Goal: Task Accomplishment & Management: Use online tool/utility

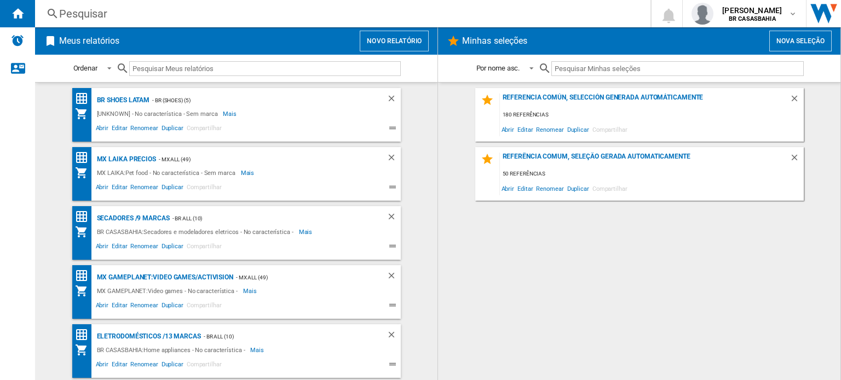
click at [412, 42] on button "Novo relatório" at bounding box center [394, 41] width 69 height 21
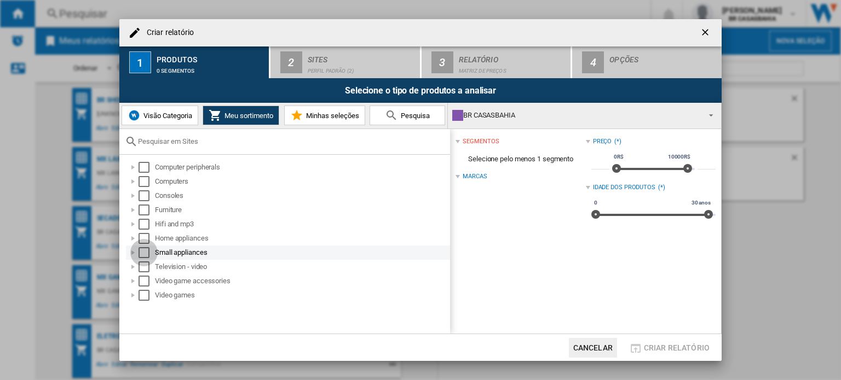
click at [147, 252] on div "Select" at bounding box center [143, 252] width 11 height 11
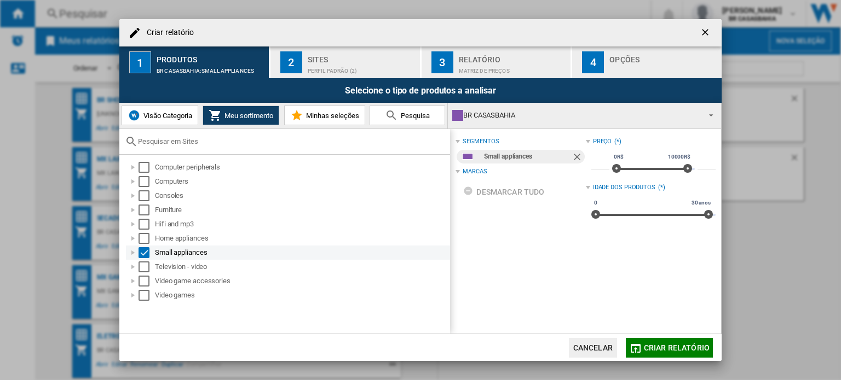
click at [131, 253] on div at bounding box center [133, 252] width 11 height 11
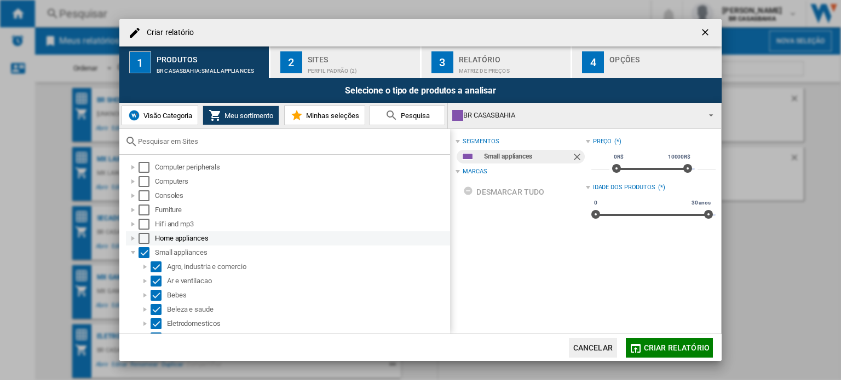
scroll to position [55, 0]
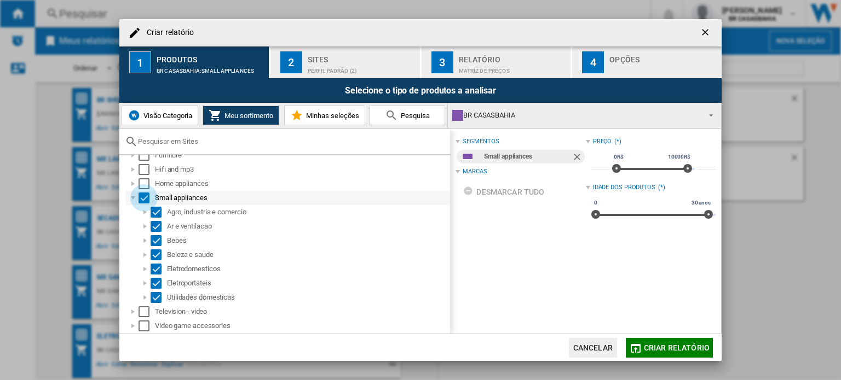
click at [145, 197] on div "Select" at bounding box center [143, 198] width 11 height 11
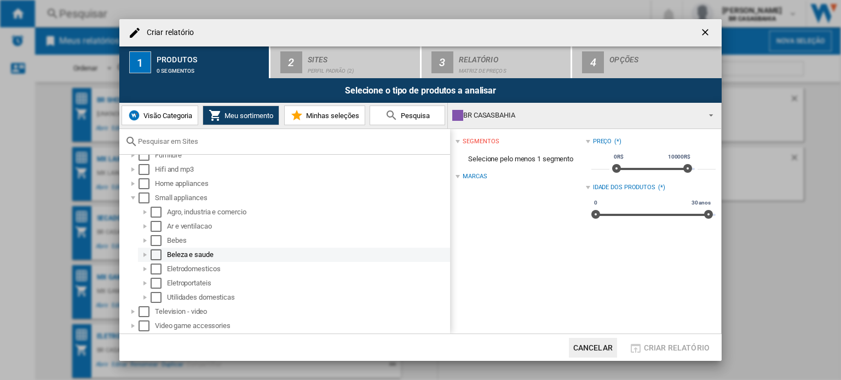
click at [155, 256] on div "Select" at bounding box center [156, 255] width 11 height 11
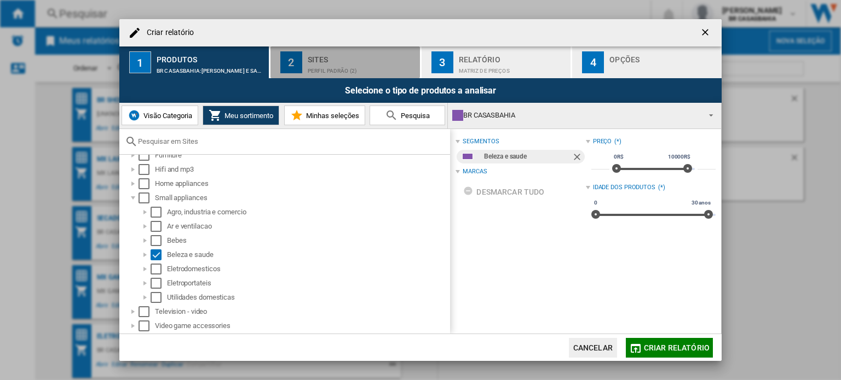
click at [322, 57] on div "Sites" at bounding box center [362, 56] width 108 height 11
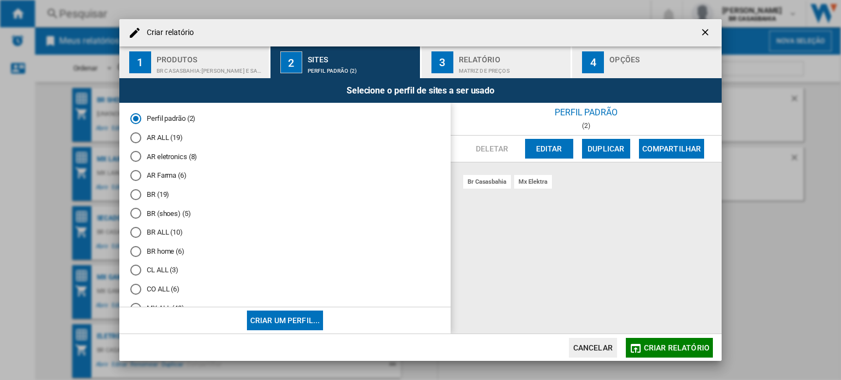
click at [165, 234] on md-radio-button "BR ALL (10)" at bounding box center [284, 233] width 309 height 10
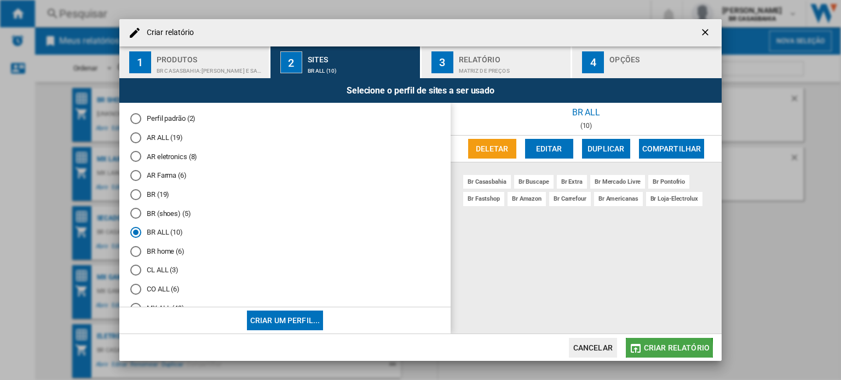
click at [644, 352] on button "Criar relatório" at bounding box center [669, 348] width 87 height 20
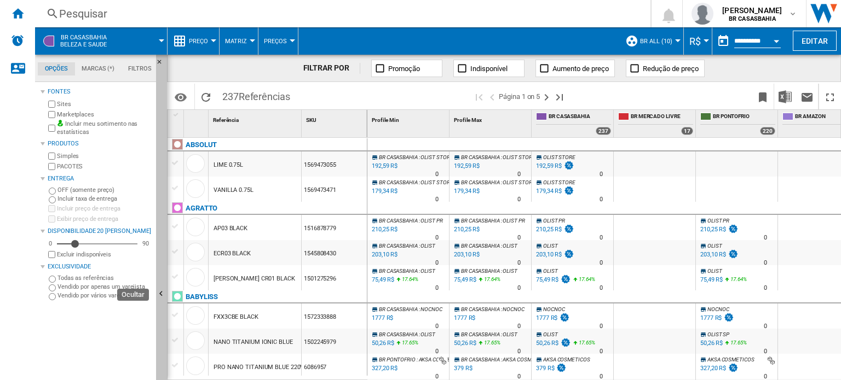
click at [158, 262] on button "Ocultar" at bounding box center [161, 295] width 11 height 480
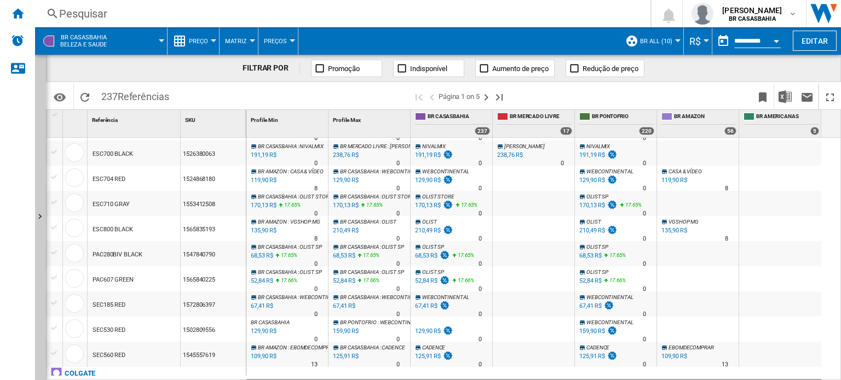
scroll to position [1173, 0]
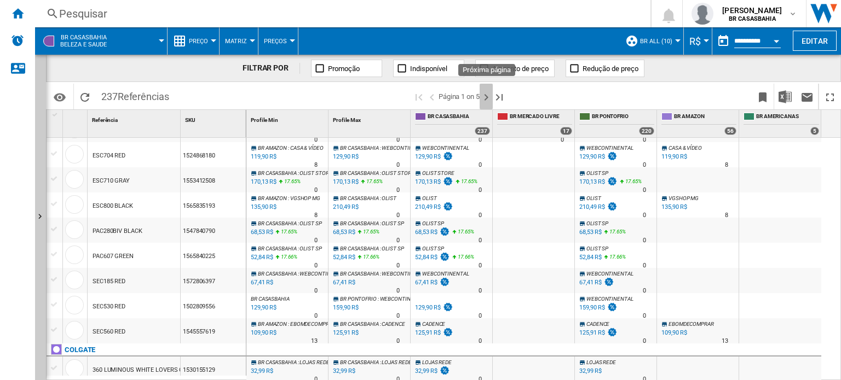
click at [486, 97] on ng-md-icon "Próxima página" at bounding box center [486, 97] width 13 height 13
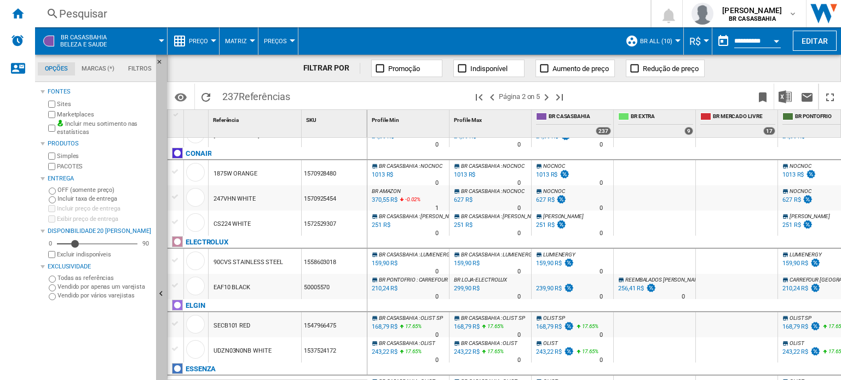
scroll to position [328, 0]
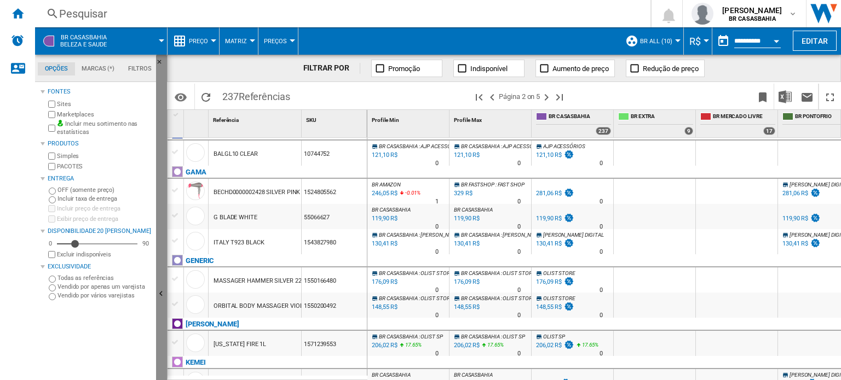
click at [160, 273] on button "Ocultar" at bounding box center [161, 295] width 11 height 480
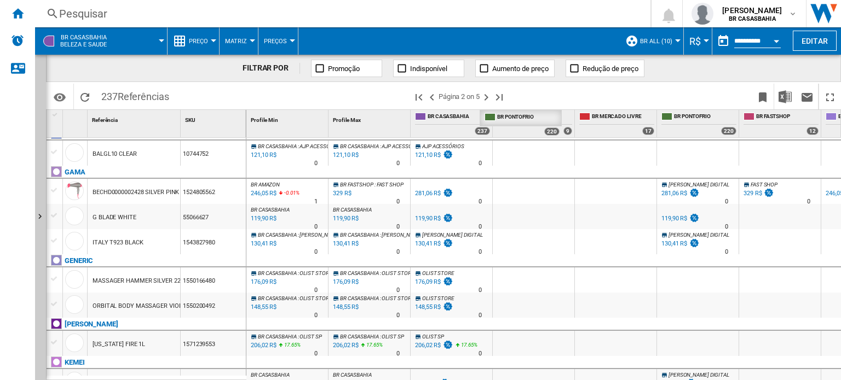
drag, startPoint x: 720, startPoint y: 118, endPoint x: 543, endPoint y: 120, distance: 177.4
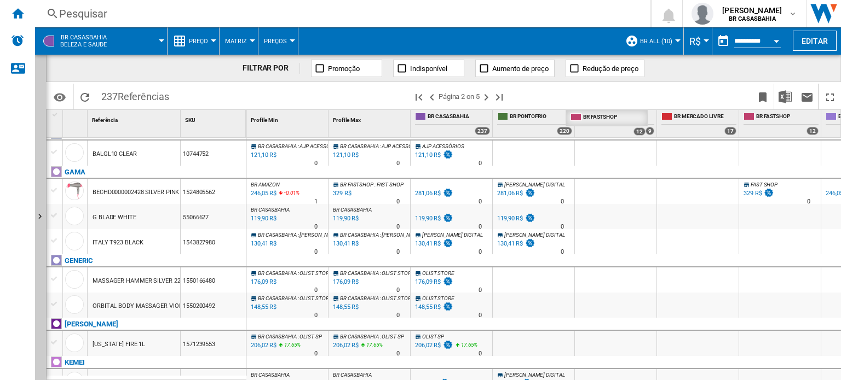
drag, startPoint x: 776, startPoint y: 118, endPoint x: 603, endPoint y: 128, distance: 173.3
drag, startPoint x: 832, startPoint y: 118, endPoint x: 662, endPoint y: 135, distance: 171.0
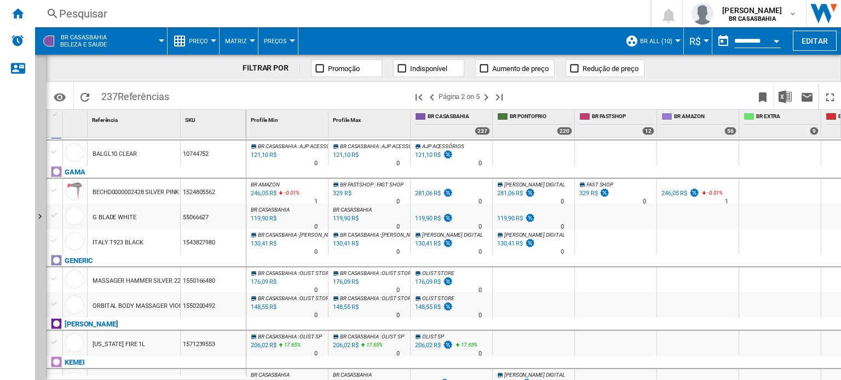
scroll to position [0, 0]
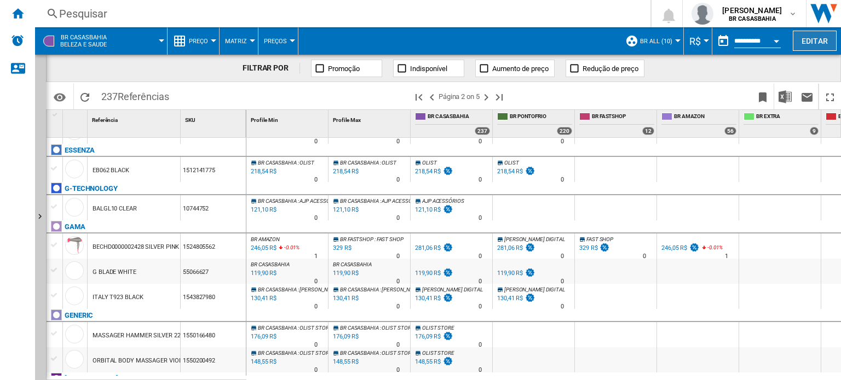
click at [818, 38] on button "Editar" at bounding box center [815, 41] width 44 height 20
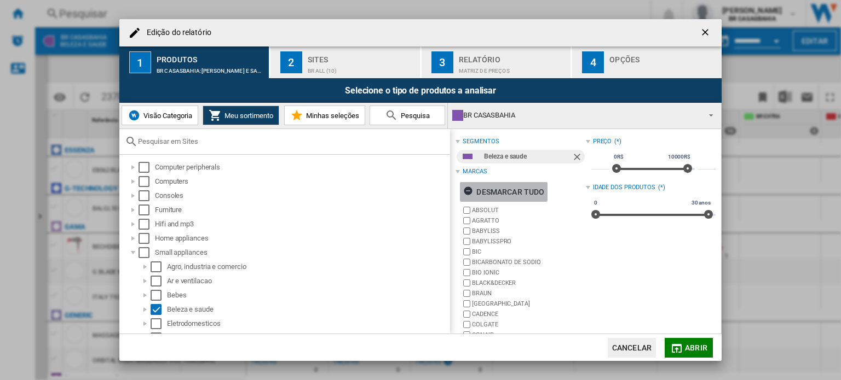
click at [469, 194] on ng-md-icon "Edição do ..." at bounding box center [469, 192] width 13 height 13
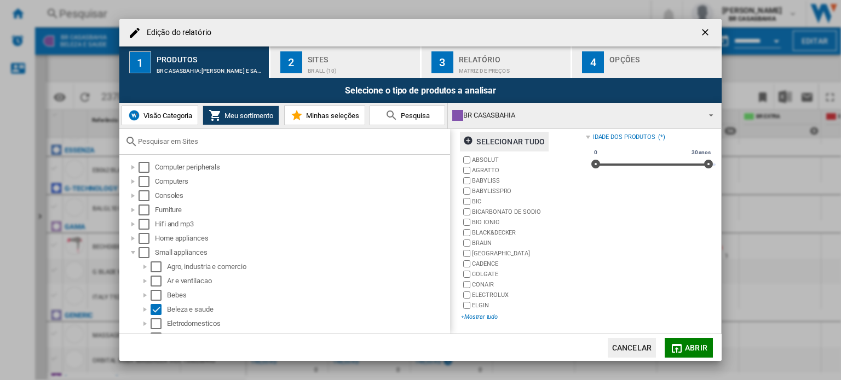
click at [485, 315] on div "+Mostrar tudo" at bounding box center [523, 317] width 124 height 8
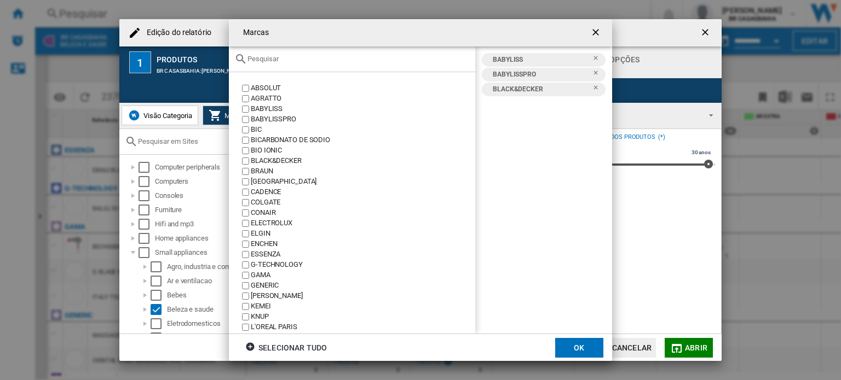
click at [268, 276] on div "GAMA" at bounding box center [363, 275] width 224 height 10
click at [571, 351] on button "OK" at bounding box center [579, 348] width 48 height 20
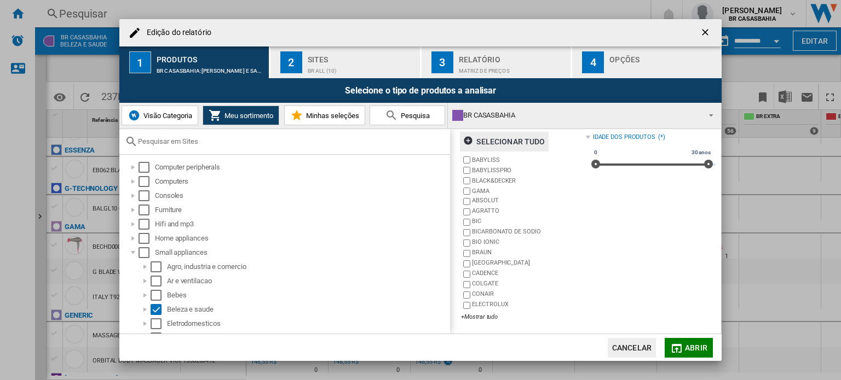
scroll to position [50, 0]
click at [701, 348] on span "Abrir" at bounding box center [696, 348] width 22 height 9
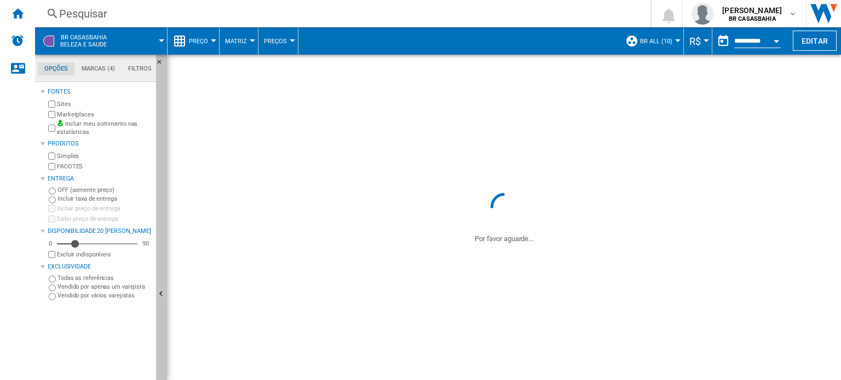
click at [160, 221] on button "Ocultar" at bounding box center [161, 295] width 11 height 480
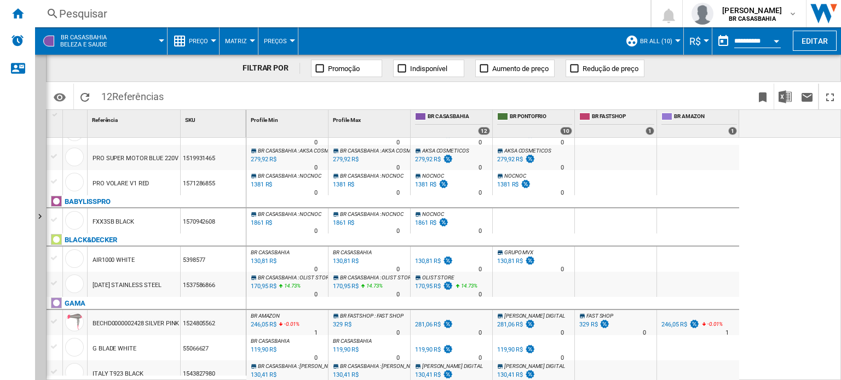
scroll to position [111, 0]
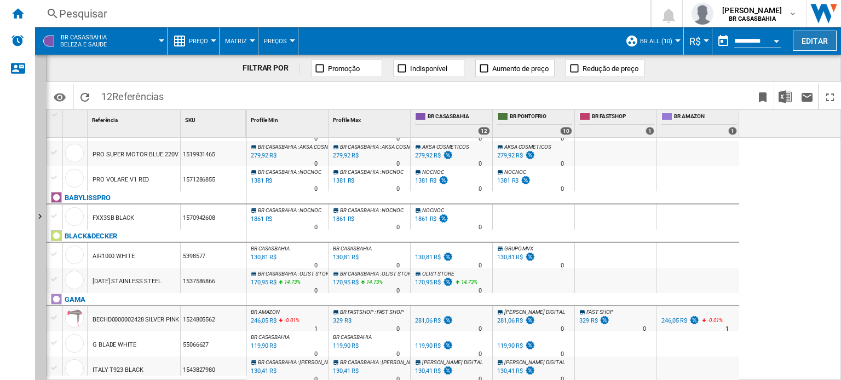
click at [823, 37] on button "Editar" at bounding box center [815, 41] width 44 height 20
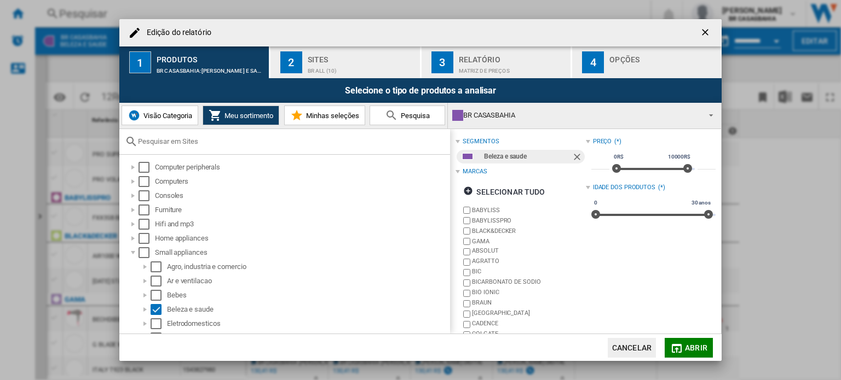
click at [345, 53] on div "Sites" at bounding box center [362, 56] width 108 height 11
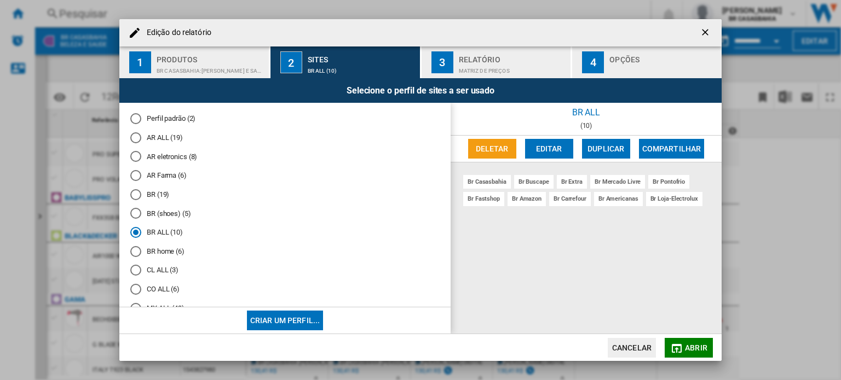
click at [561, 142] on button "Editar" at bounding box center [549, 149] width 48 height 20
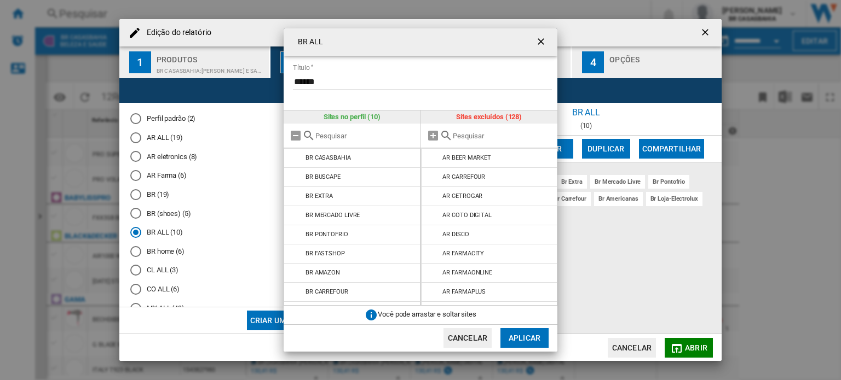
click at [468, 135] on input "text" at bounding box center [503, 136] width 100 height 8
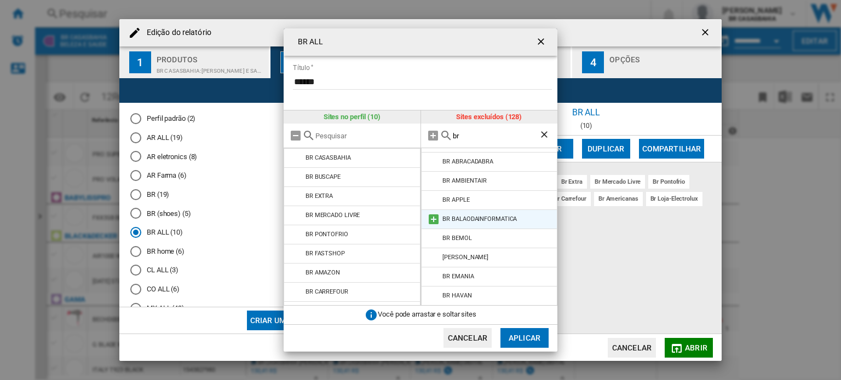
scroll to position [55, 0]
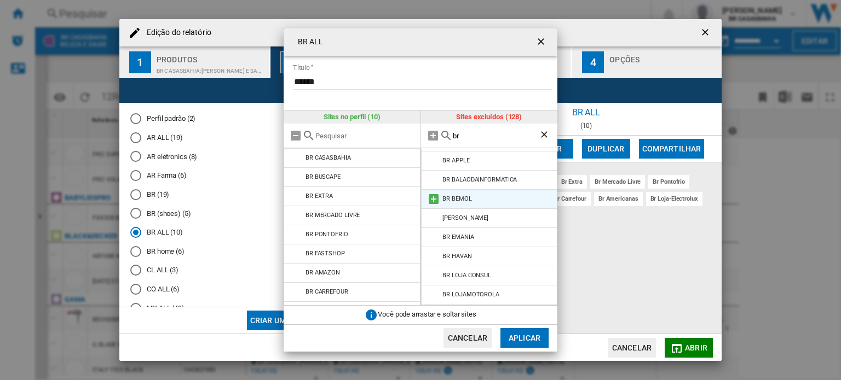
type input "br"
click at [436, 202] on md-icon at bounding box center [433, 199] width 13 height 13
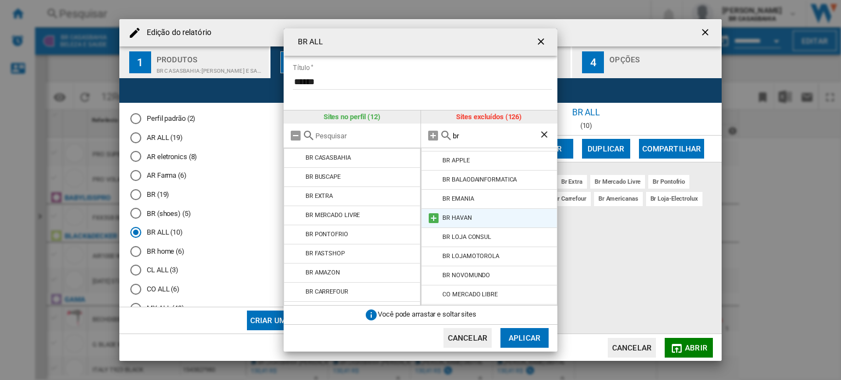
click at [434, 216] on md-icon at bounding box center [433, 218] width 13 height 13
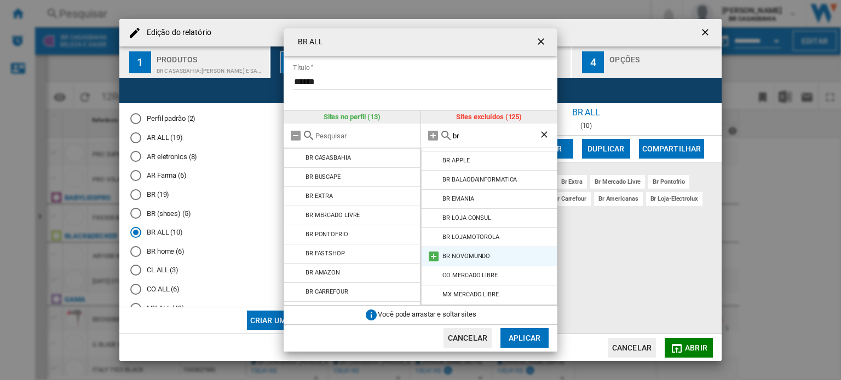
click at [430, 257] on md-icon at bounding box center [433, 256] width 13 height 13
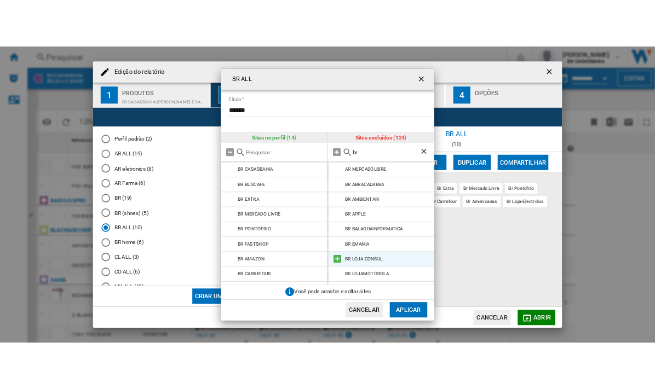
scroll to position [0, 0]
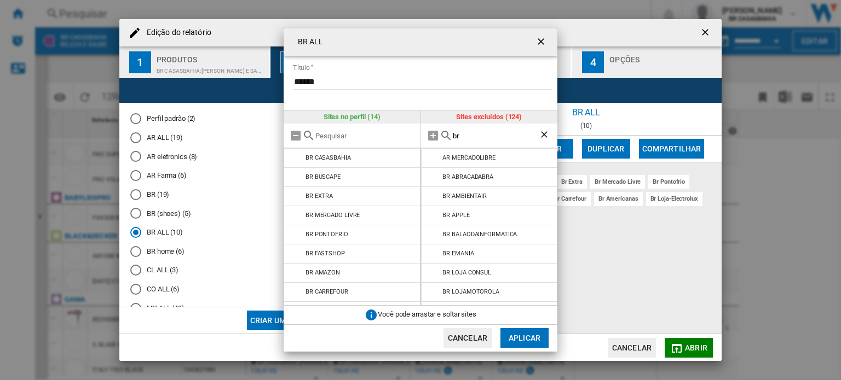
click at [522, 335] on button "Aplicar" at bounding box center [524, 338] width 48 height 20
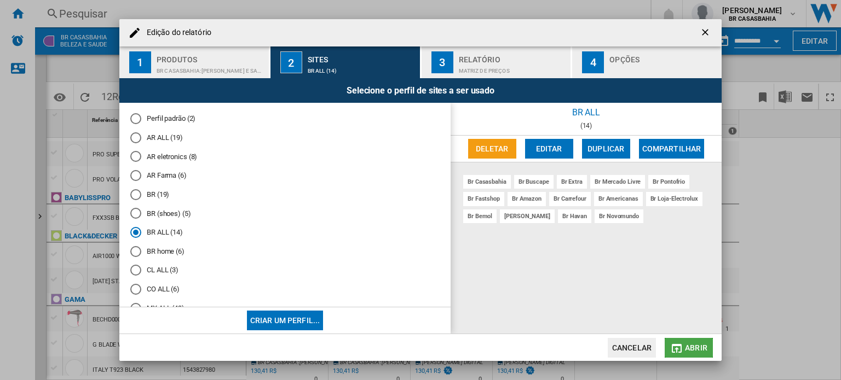
click at [689, 342] on button "Abrir" at bounding box center [689, 348] width 48 height 20
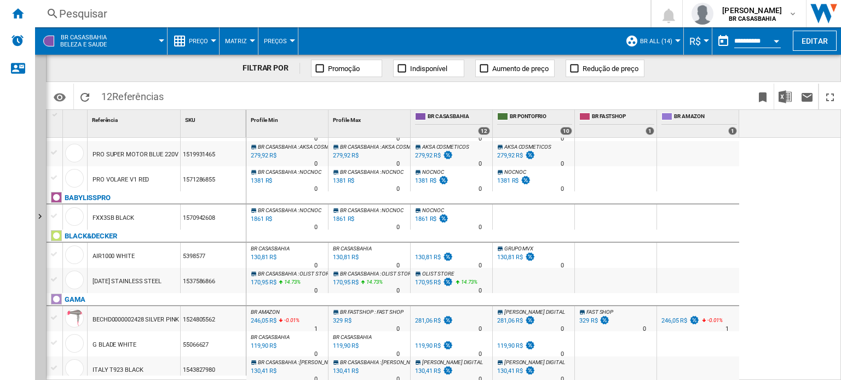
click at [819, 245] on div "BR CASASBAHIA : NOCNOC 0.0 % 1777 R$ % N/A 0 BR CASASBAHIA : NOCNOC BR CASASBAH…" at bounding box center [543, 260] width 595 height 244
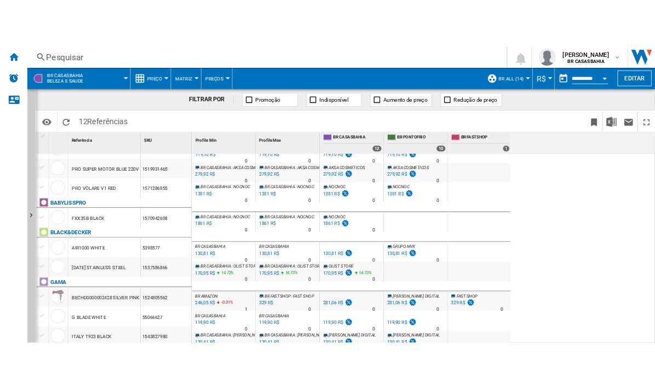
scroll to position [108, 0]
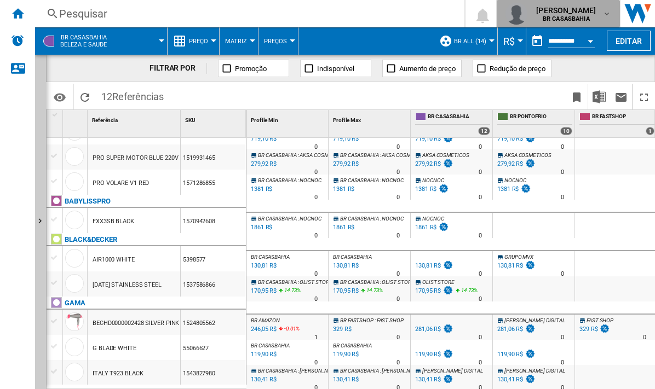
click at [604, 15] on md-icon "button" at bounding box center [606, 13] width 9 height 9
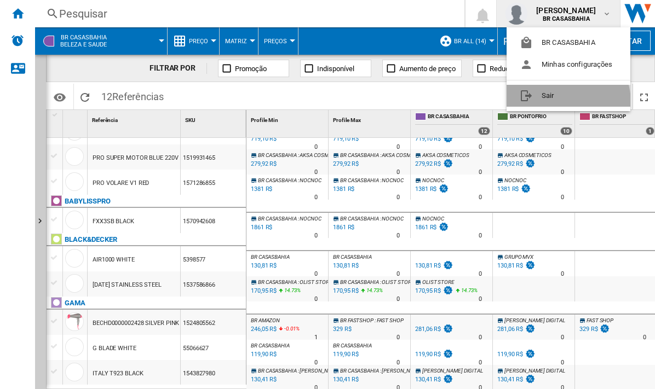
click at [565, 102] on button "Sair" at bounding box center [568, 96] width 124 height 22
